Goal: Find specific page/section: Find specific page/section

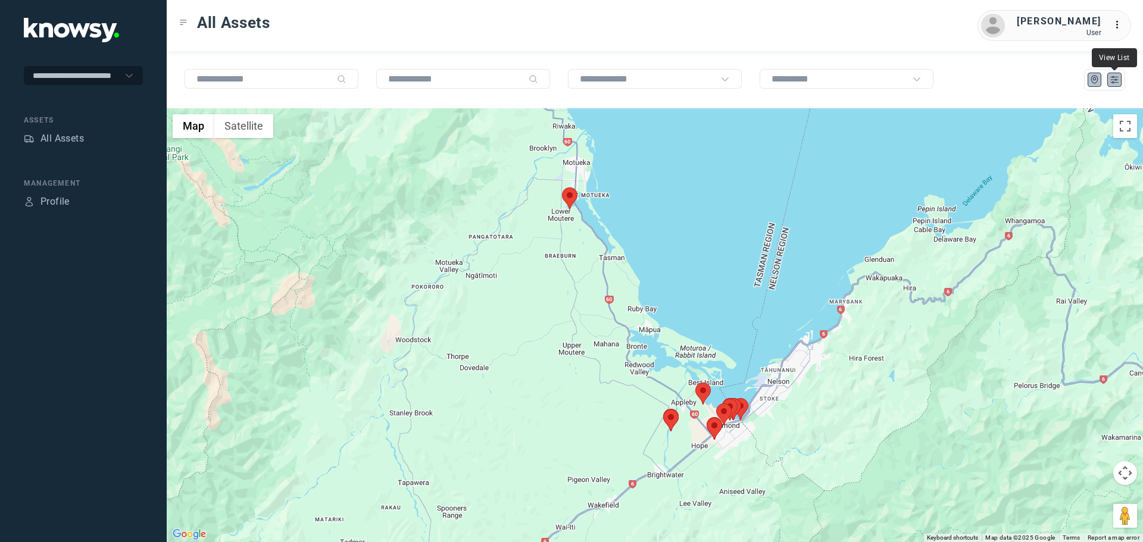
click at [1114, 78] on icon "List" at bounding box center [1114, 80] width 7 height 7
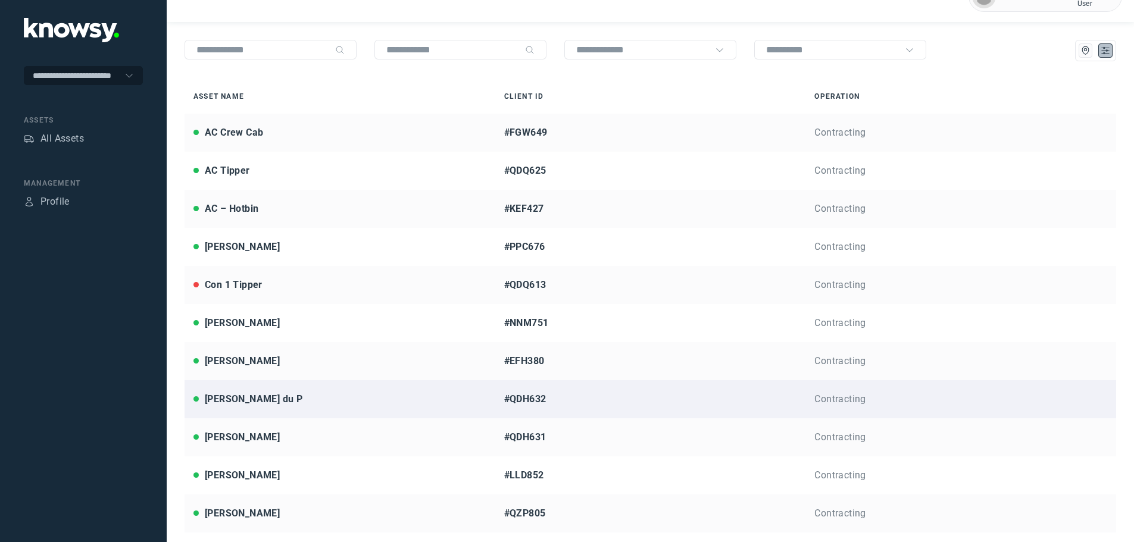
scroll to position [28, 0]
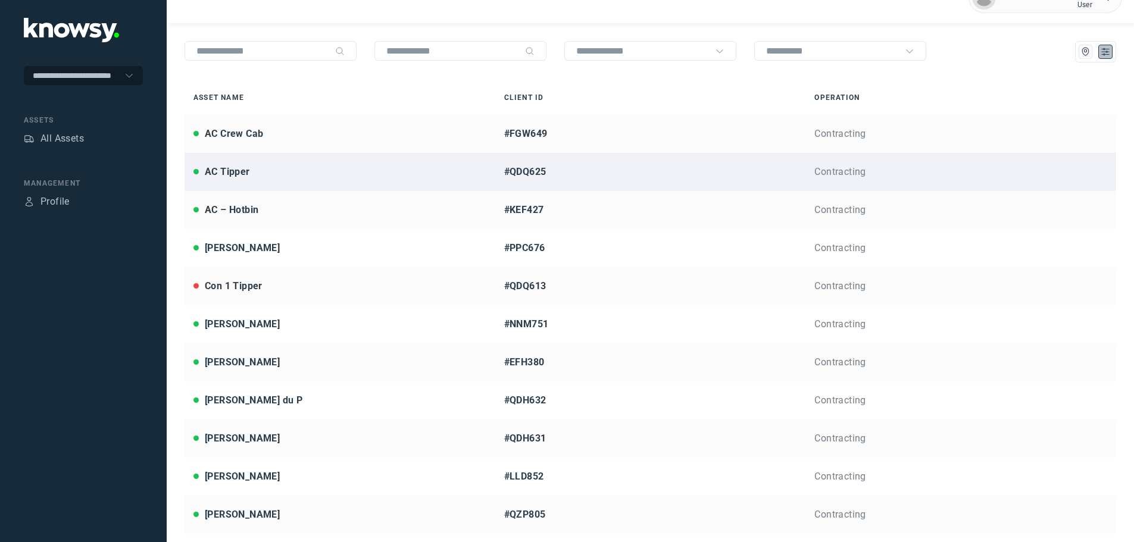
click at [256, 172] on div "AC Tipper" at bounding box center [339, 172] width 293 height 14
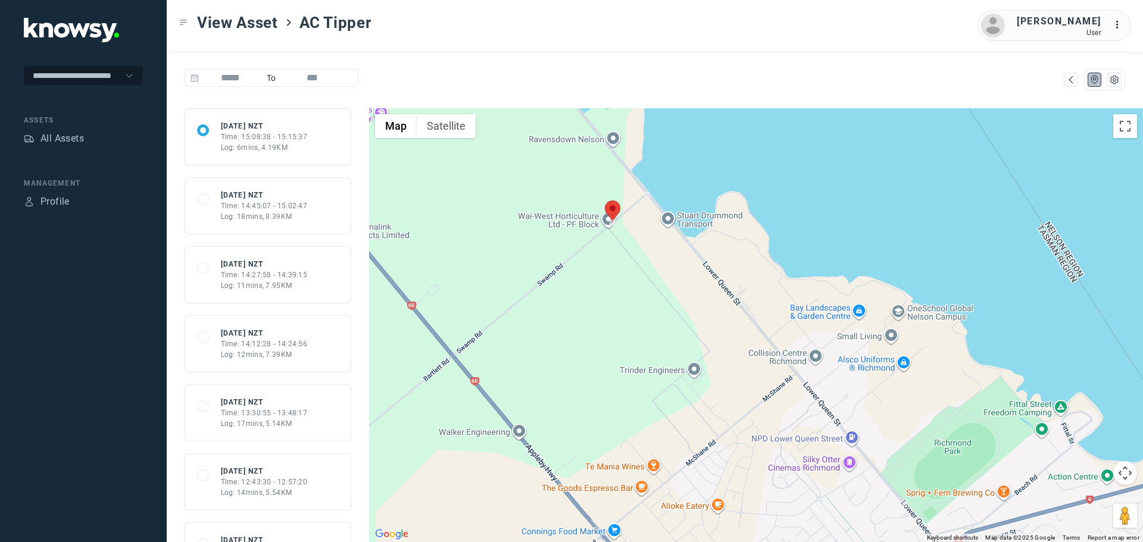
drag, startPoint x: 582, startPoint y: 240, endPoint x: 621, endPoint y: 282, distance: 57.3
click at [621, 282] on div at bounding box center [756, 325] width 774 height 434
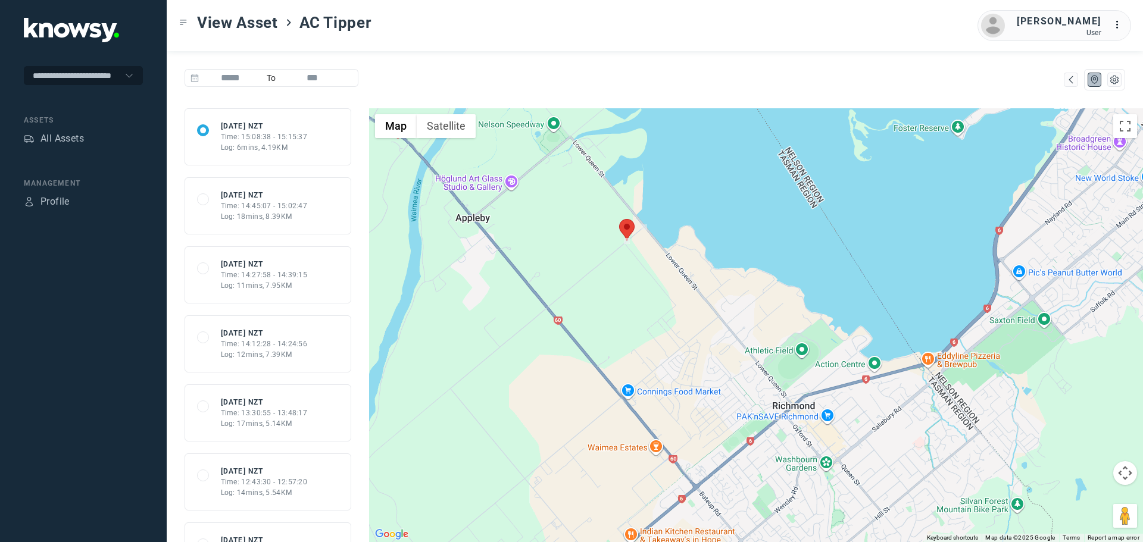
click at [280, 207] on div "Time: 14:45:07 - 15:02:47" at bounding box center [264, 206] width 87 height 11
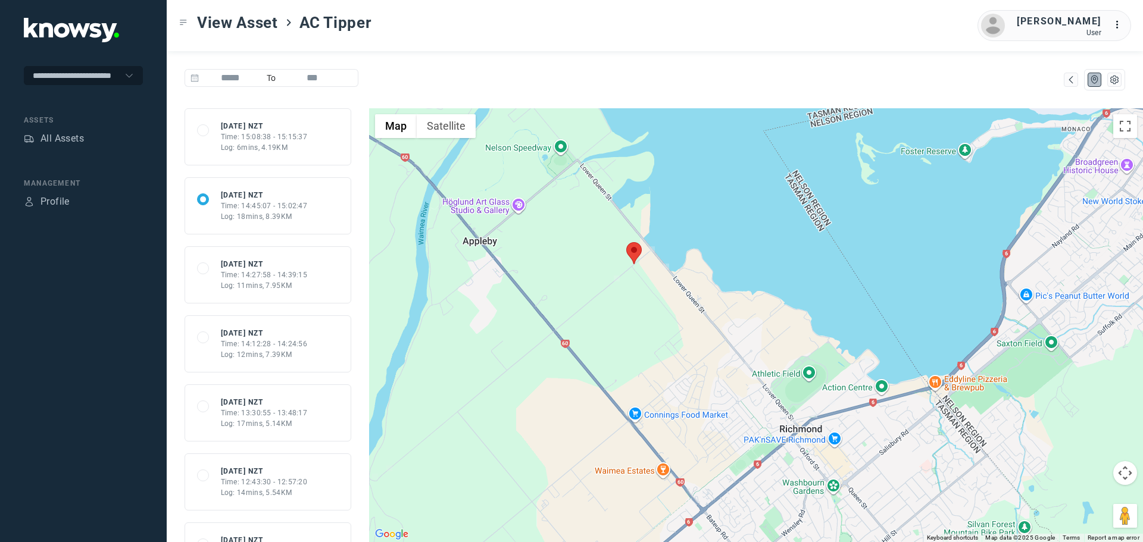
drag, startPoint x: 996, startPoint y: 337, endPoint x: 857, endPoint y: 376, distance: 144.7
click at [861, 376] on img at bounding box center [864, 376] width 6 height 6
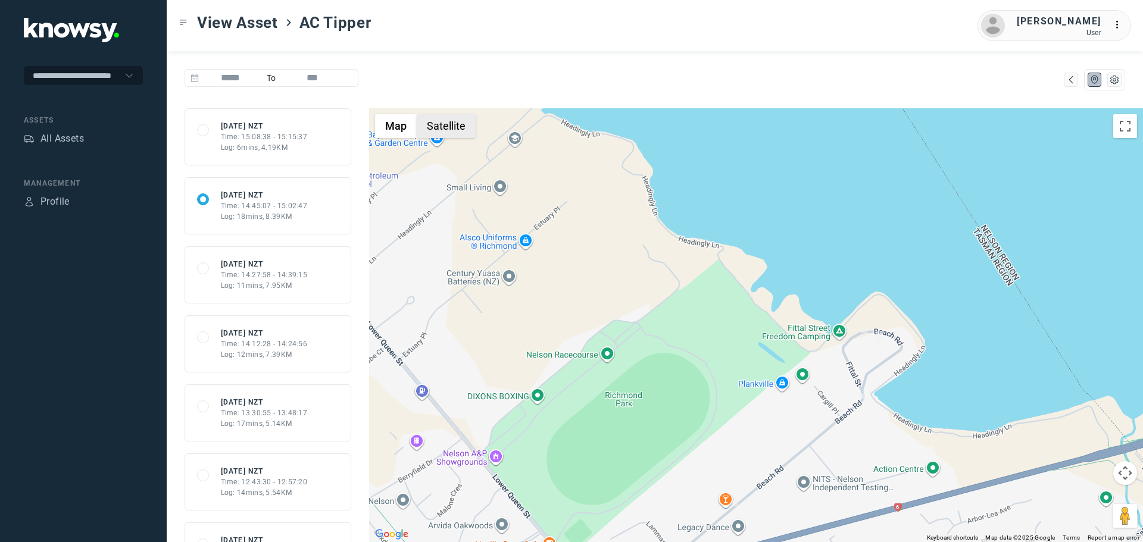
click at [447, 129] on button "Satellite" at bounding box center [446, 126] width 59 height 24
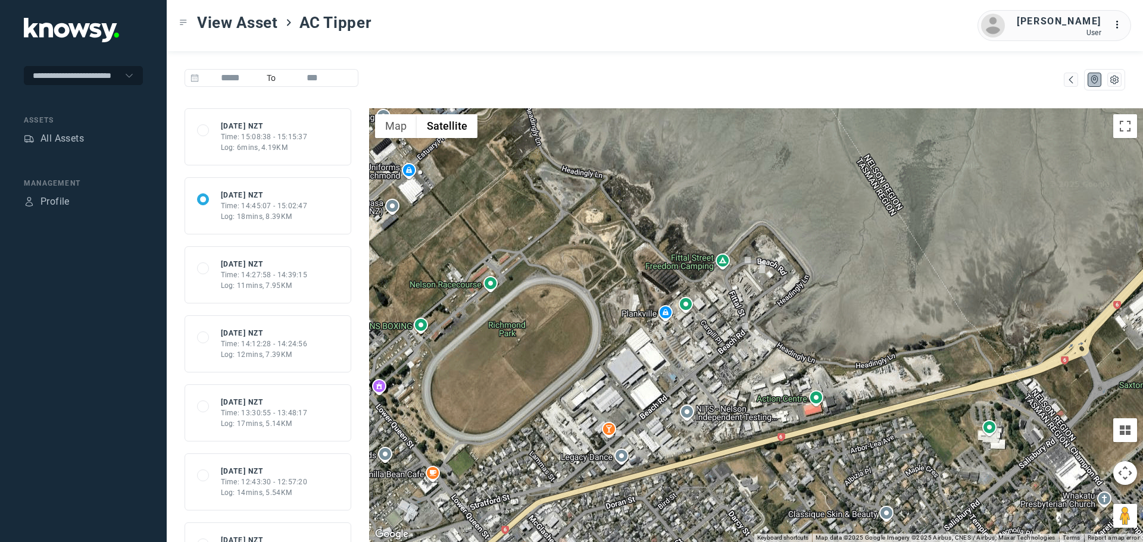
click at [269, 132] on div "Time: 15:08:38 - 15:15:37" at bounding box center [264, 137] width 87 height 11
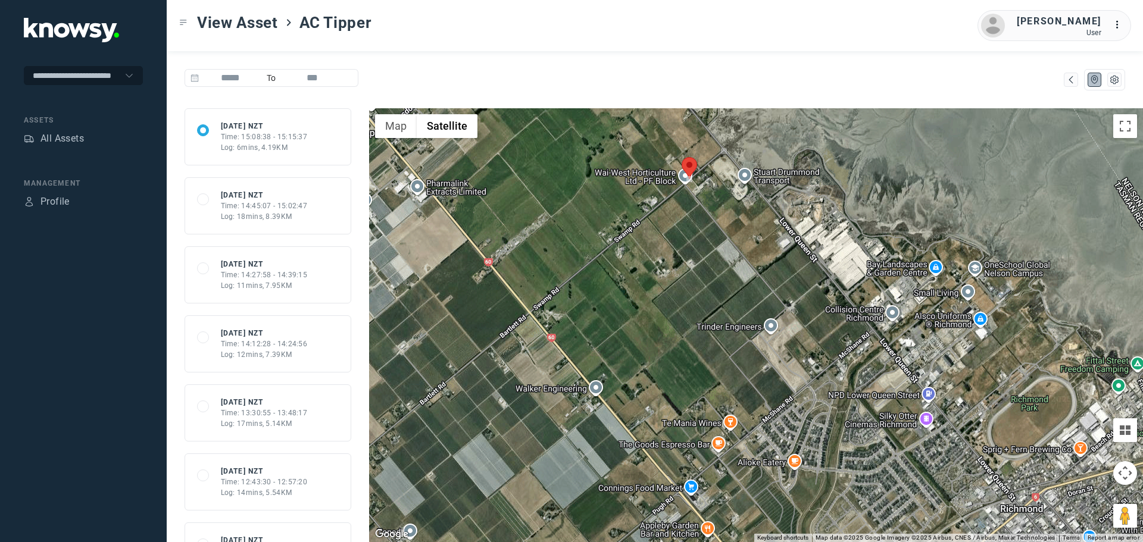
drag, startPoint x: 614, startPoint y: 264, endPoint x: 694, endPoint y: 244, distance: 82.7
click at [694, 244] on div at bounding box center [756, 325] width 774 height 434
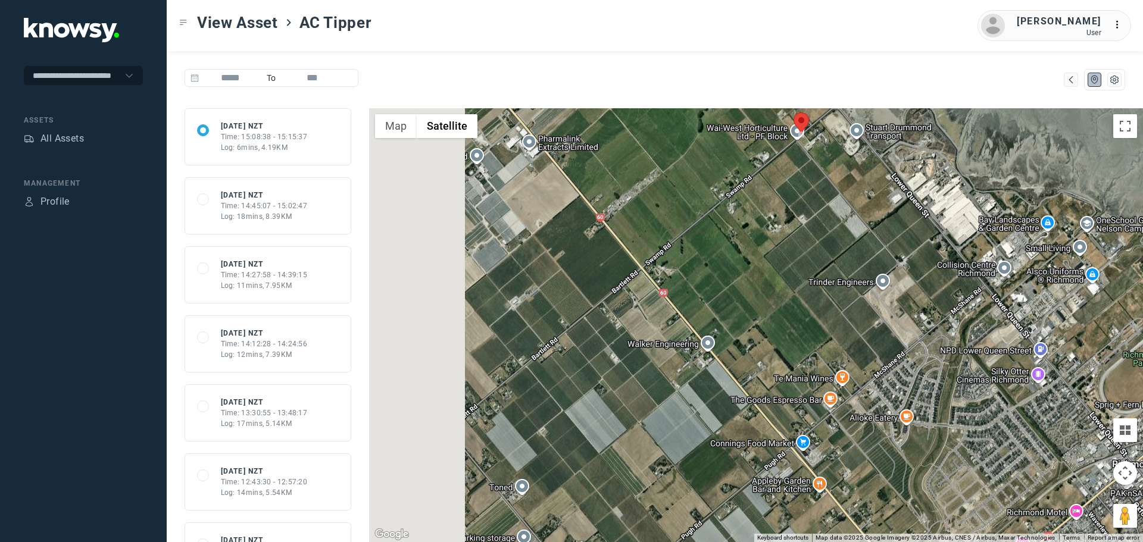
drag, startPoint x: 582, startPoint y: 320, endPoint x: 702, endPoint y: 271, distance: 129.8
click at [702, 271] on div at bounding box center [756, 325] width 774 height 434
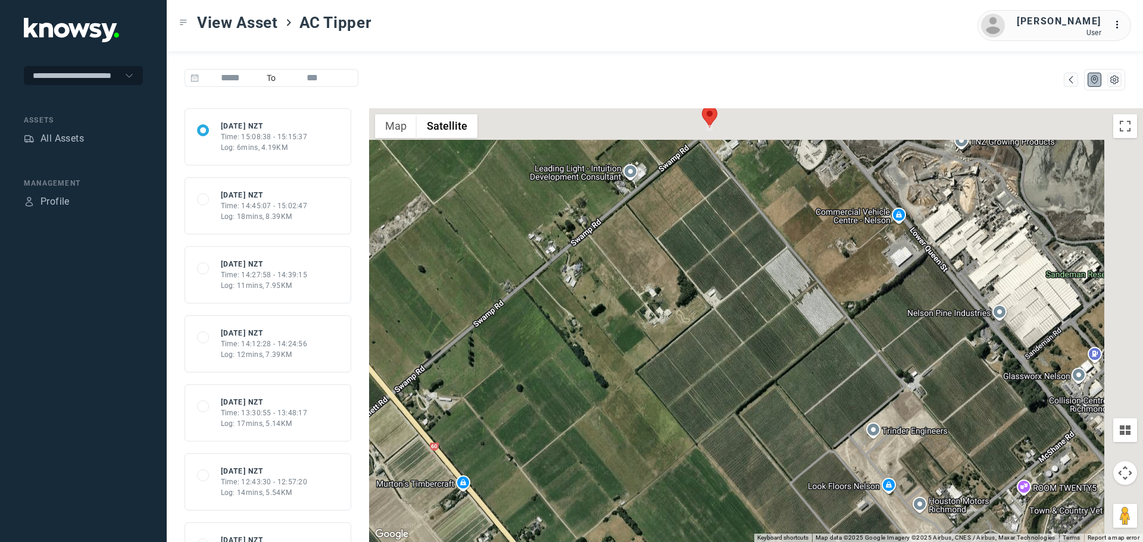
drag, startPoint x: 763, startPoint y: 263, endPoint x: 639, endPoint y: 373, distance: 165.7
click at [639, 373] on div at bounding box center [756, 325] width 774 height 434
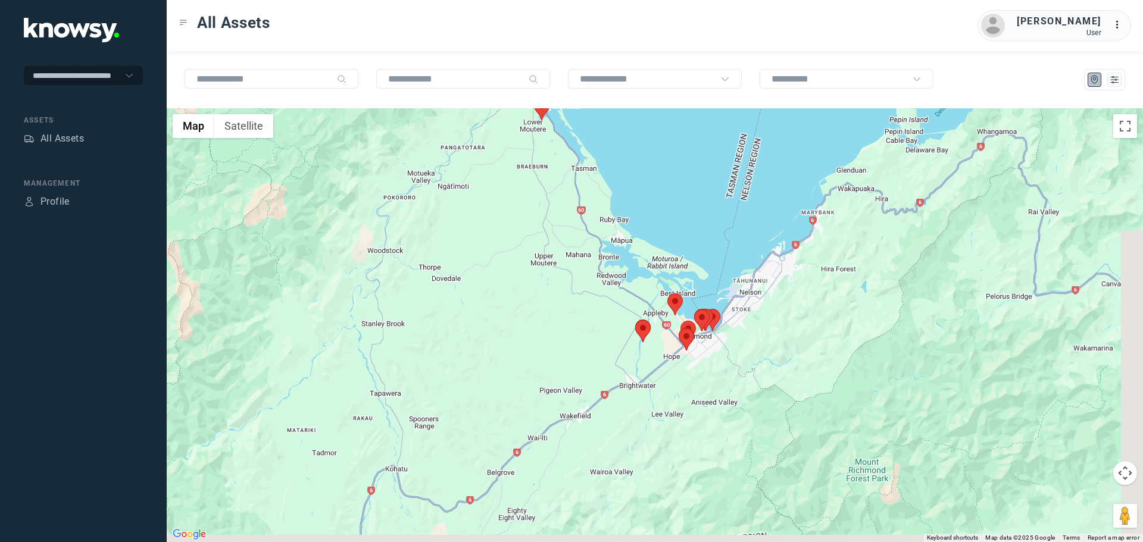
drag, startPoint x: 657, startPoint y: 443, endPoint x: 634, endPoint y: 367, distance: 79.6
click at [634, 367] on div at bounding box center [655, 325] width 976 height 434
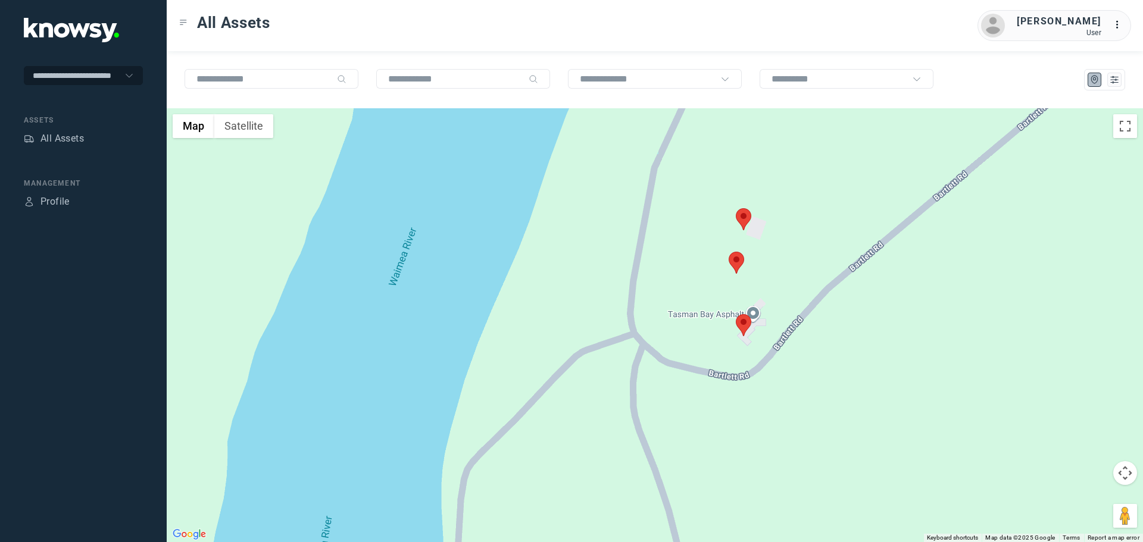
click at [736, 208] on area at bounding box center [736, 208] width 0 height 0
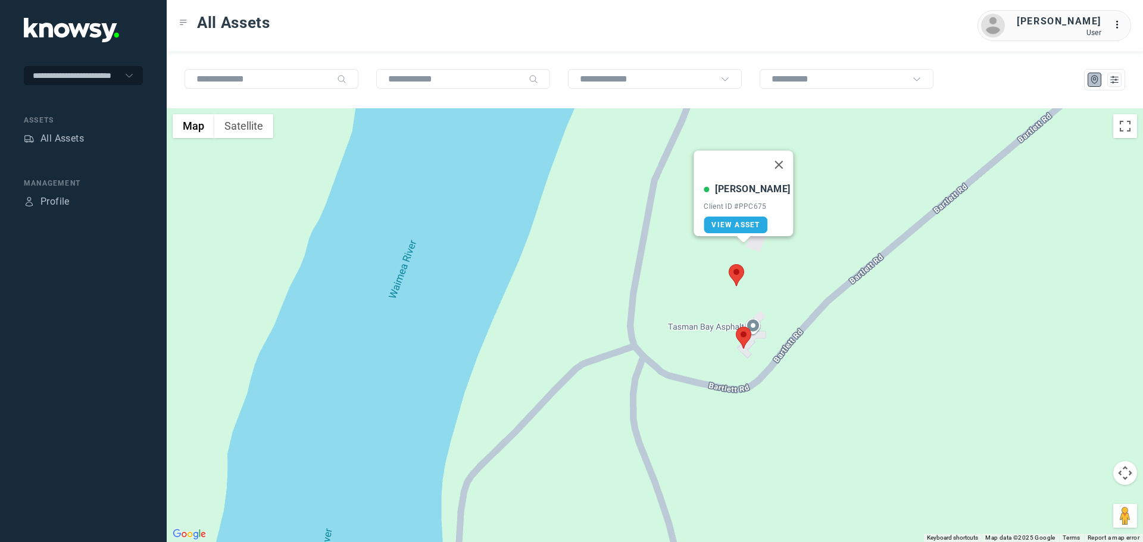
click at [729, 264] on area at bounding box center [729, 264] width 0 height 0
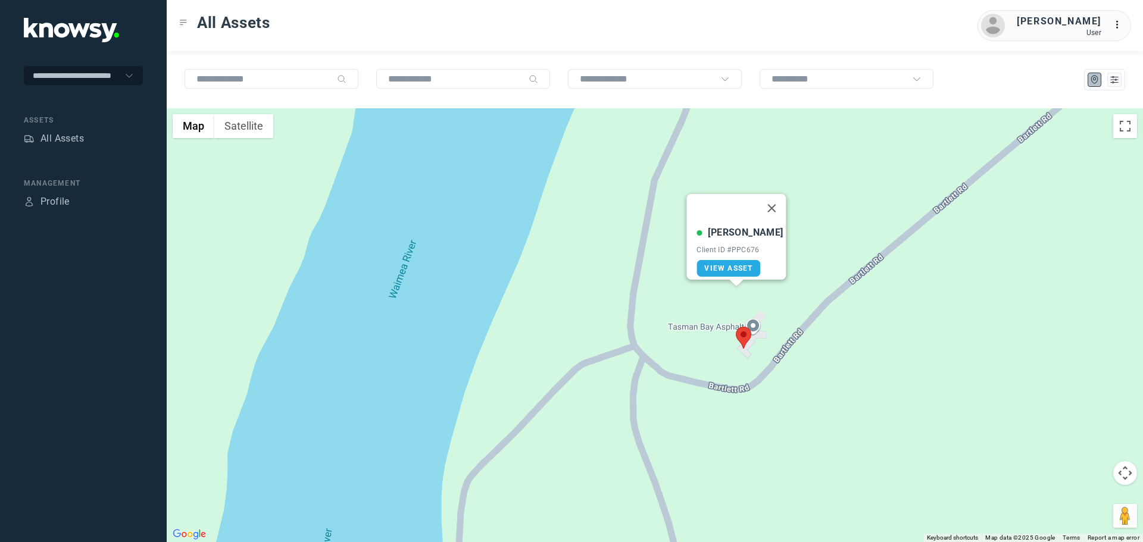
click at [736, 327] on area at bounding box center [736, 327] width 0 height 0
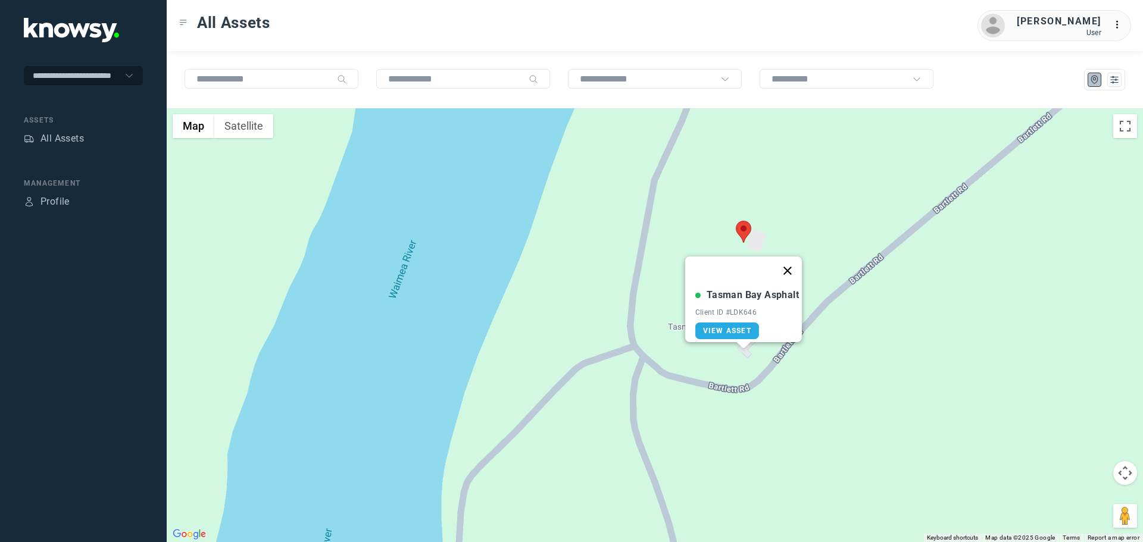
click at [792, 264] on button "Close" at bounding box center [787, 271] width 29 height 29
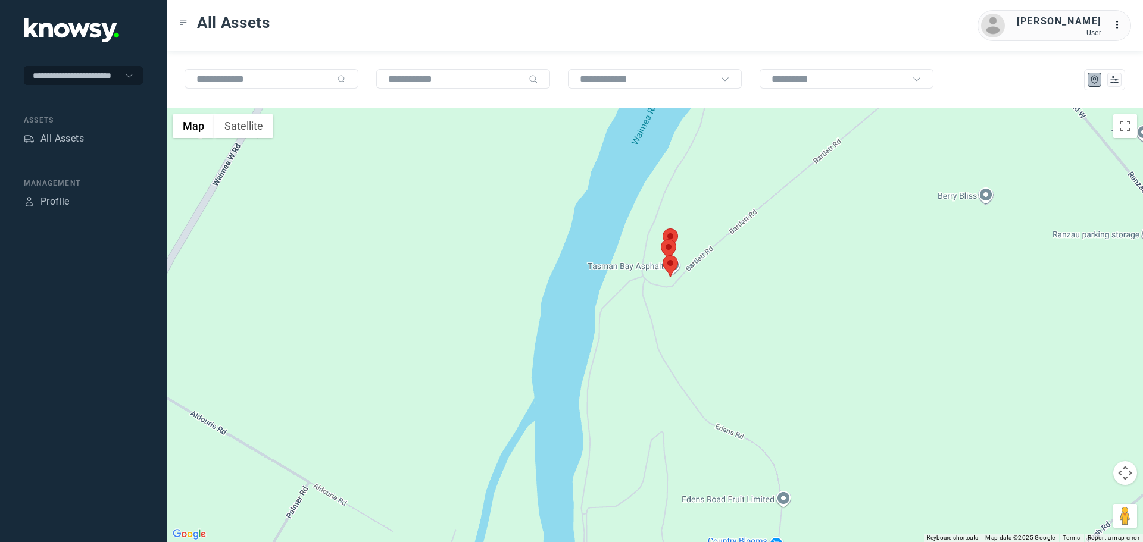
drag, startPoint x: 905, startPoint y: 318, endPoint x: 652, endPoint y: 305, distance: 253.9
click at [676, 305] on div at bounding box center [655, 325] width 976 height 434
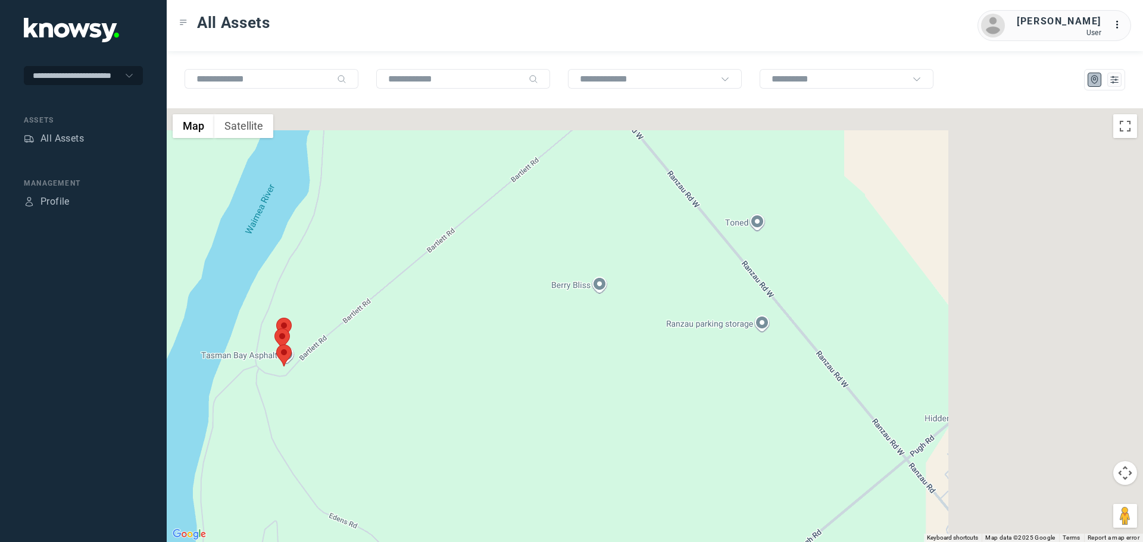
drag, startPoint x: 765, startPoint y: 211, endPoint x: 515, endPoint y: 319, distance: 272.5
click at [524, 319] on div at bounding box center [655, 325] width 976 height 434
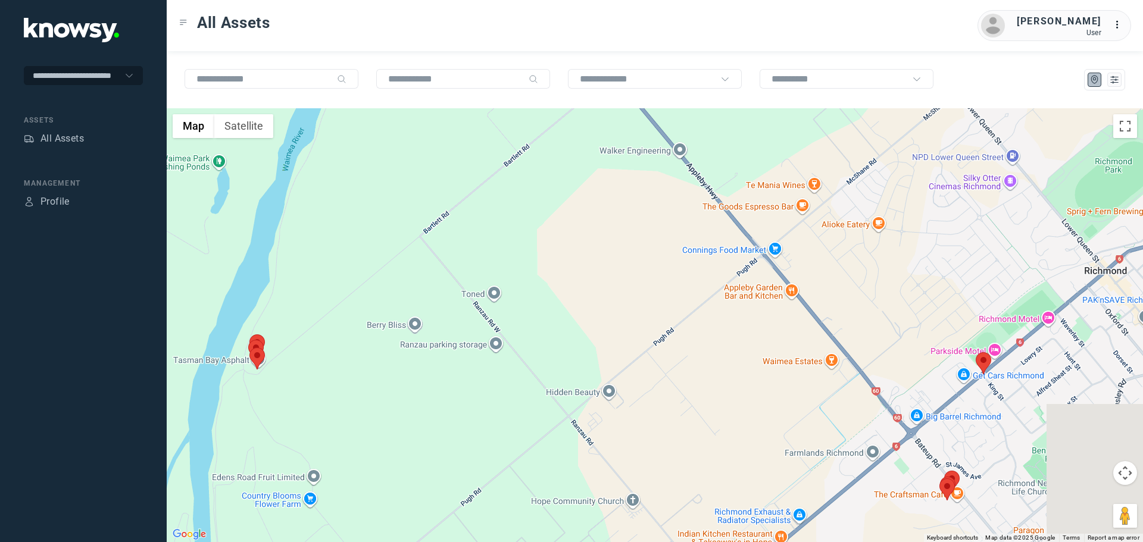
drag, startPoint x: 783, startPoint y: 290, endPoint x: 565, endPoint y: 314, distance: 218.6
click at [566, 314] on div at bounding box center [655, 325] width 976 height 434
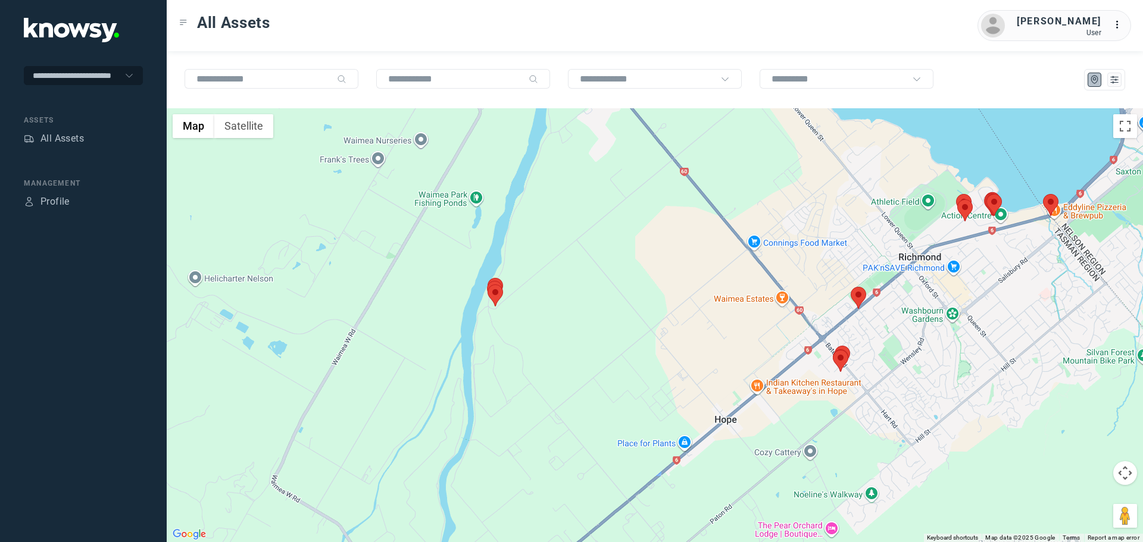
click at [851, 287] on area at bounding box center [851, 287] width 0 height 0
click at [883, 225] on button "Close" at bounding box center [894, 231] width 29 height 29
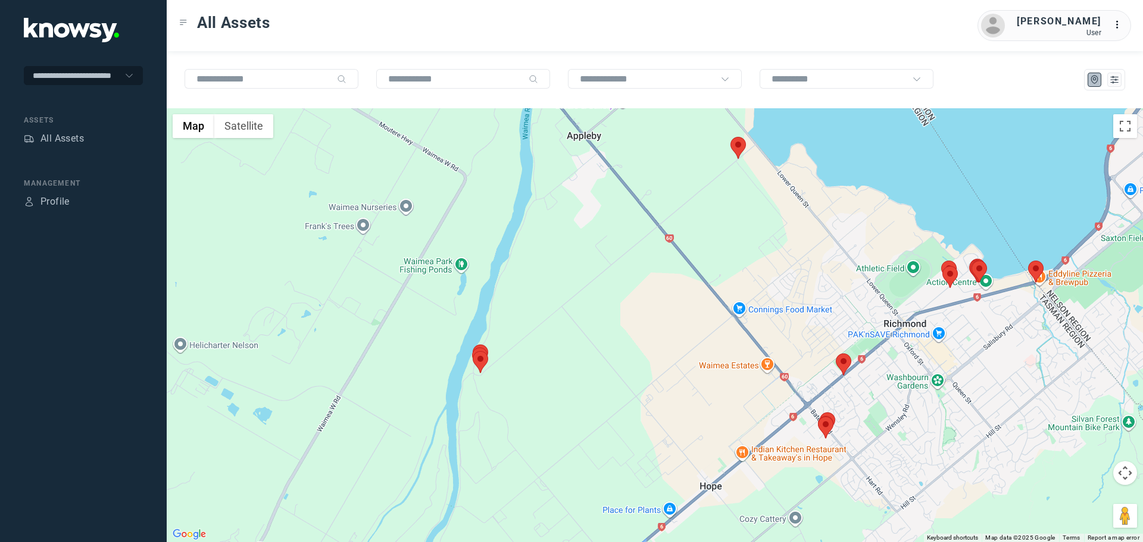
drag, startPoint x: 858, startPoint y: 214, endPoint x: 842, endPoint y: 282, distance: 69.9
click at [842, 282] on div at bounding box center [655, 325] width 976 height 434
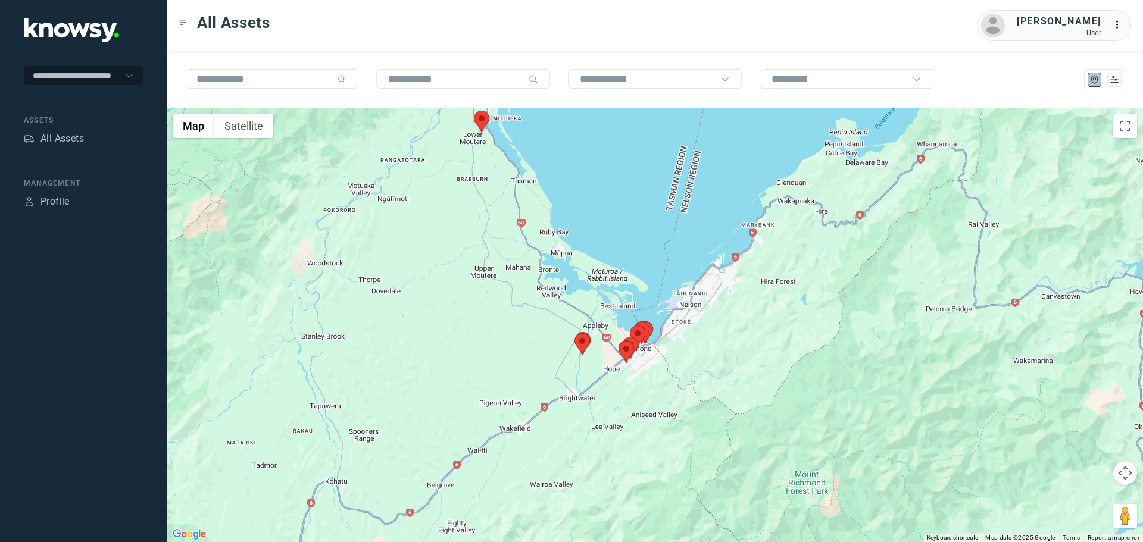
drag, startPoint x: 718, startPoint y: 387, endPoint x: 627, endPoint y: 308, distance: 120.7
click at [627, 308] on div at bounding box center [655, 325] width 976 height 434
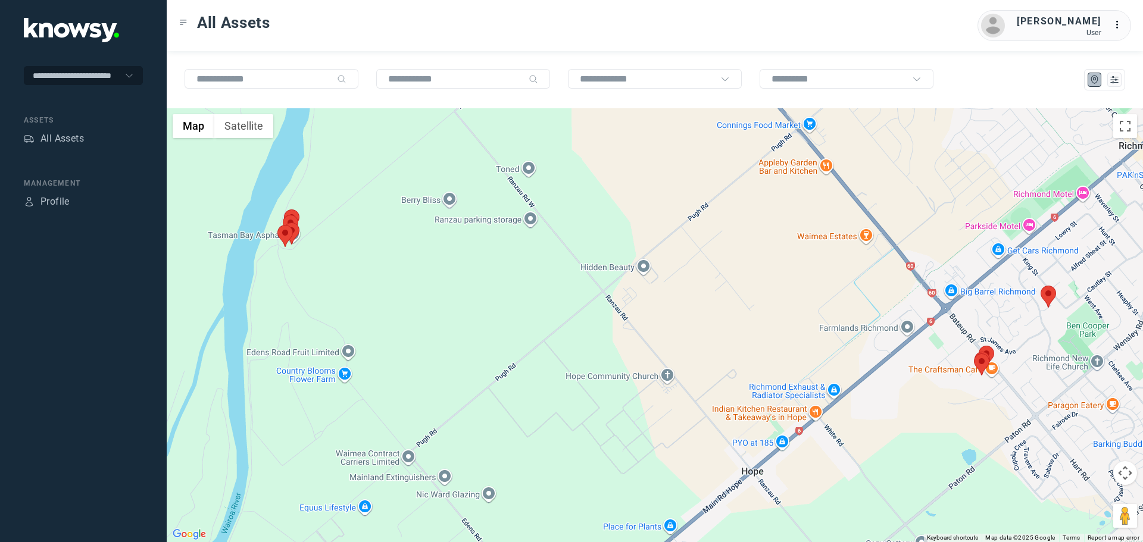
click at [277, 225] on area at bounding box center [277, 225] width 0 height 0
click at [317, 160] on button "Close" at bounding box center [309, 169] width 29 height 29
